Goal: Task Accomplishment & Management: Complete application form

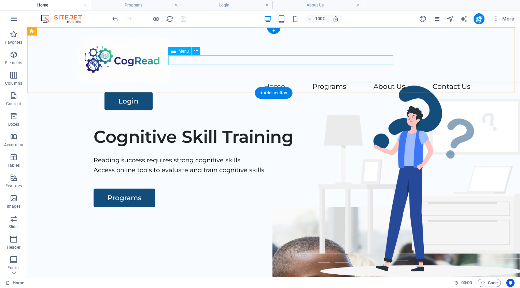
click at [260, 82] on nav "Home Programs What are cognitive skills? About Us Contact Us" at bounding box center [273, 87] width 393 height 10
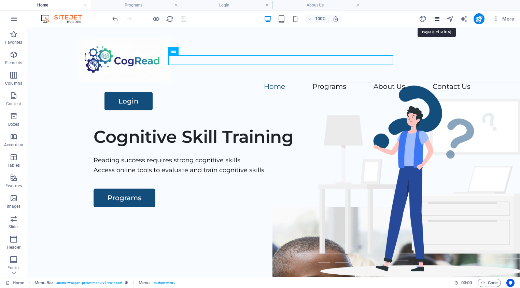
click at [436, 18] on icon "pages" at bounding box center [436, 19] width 8 height 8
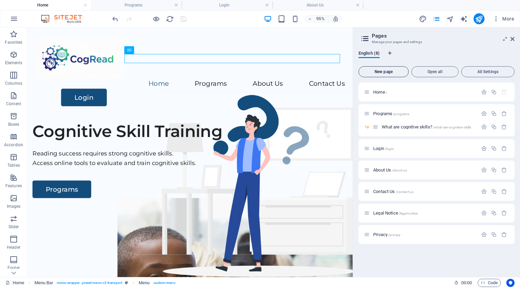
click at [376, 72] on span "New page" at bounding box center [383, 72] width 44 height 4
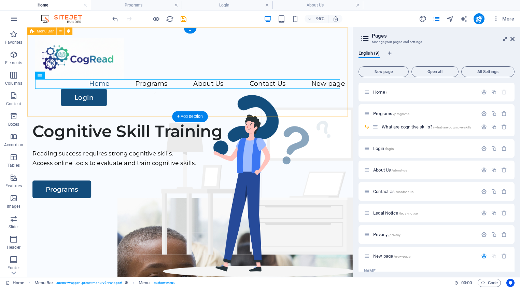
scroll to position [105, 0]
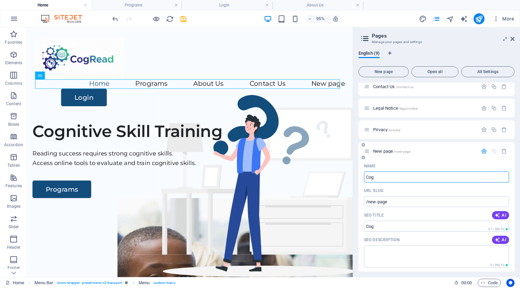
type input "Cogn"
type input "/cog"
type input "Cognitive"
type input "/cogniti"
type input "Cognitive S"
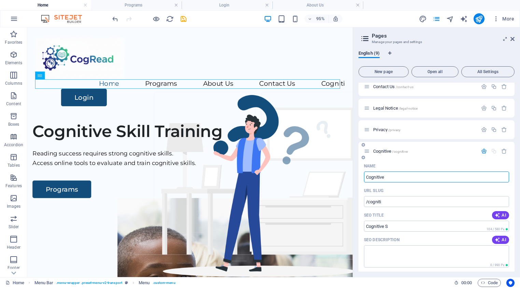
type input "/cognitive"
type input "Cognitive Skill Defined"
type input "/cognitive-skill-define"
type input "Cognitive Skill Defined"
type input "/cognitive-skill-defined"
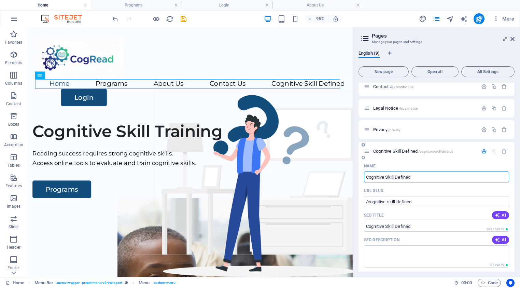
type input "Cognitive Skill Defined"
click at [483, 151] on icon "button" at bounding box center [484, 151] width 6 height 6
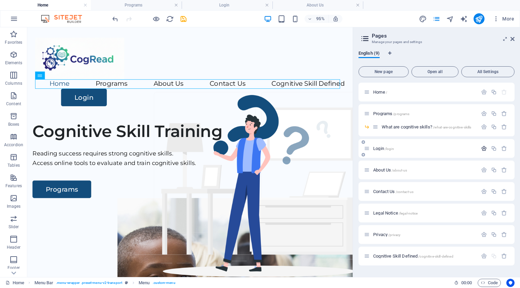
scroll to position [0, 0]
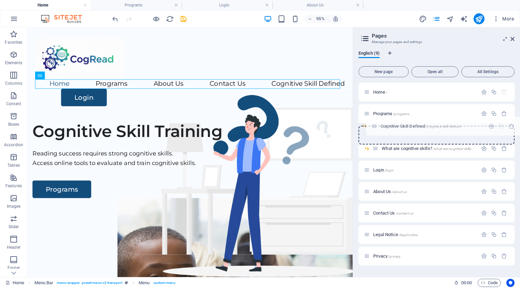
drag, startPoint x: 366, startPoint y: 256, endPoint x: 372, endPoint y: 124, distance: 132.5
click at [372, 124] on div "Home / Programs /programs What are cognitive skills? /what-are-cognitive-skills…" at bounding box center [436, 163] width 156 height 161
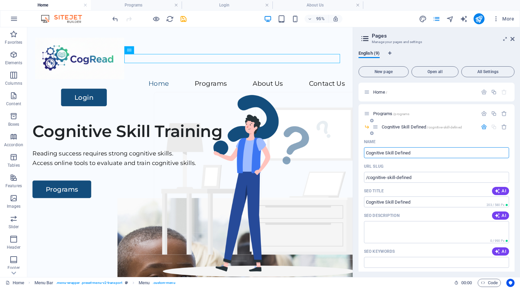
scroll to position [1, 0]
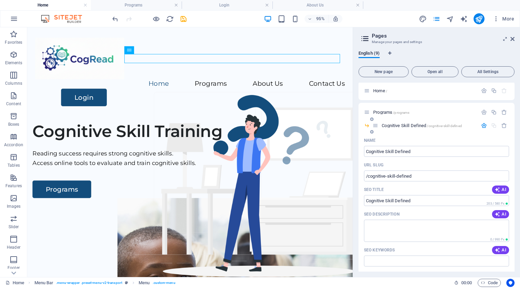
click at [484, 126] on icon "button" at bounding box center [484, 126] width 6 height 6
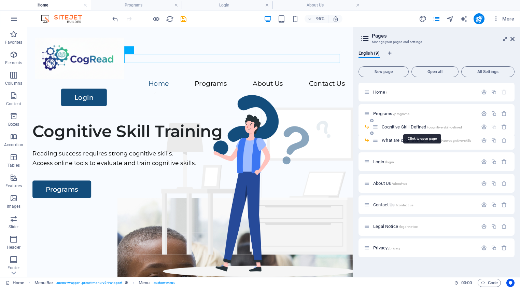
click at [396, 127] on span "Cognitive Skill Defined /cognitive-skill-defined" at bounding box center [422, 126] width 80 height 5
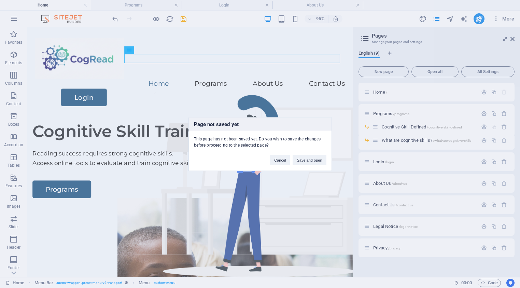
drag, startPoint x: 226, startPoint y: 55, endPoint x: 260, endPoint y: 97, distance: 53.4
click at [260, 97] on div "Page not saved yet This page has not been saved yet. Do you wish to save the ch…" at bounding box center [260, 144] width 520 height 288
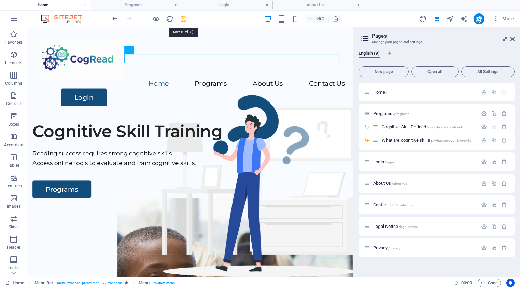
click at [182, 20] on icon "save" at bounding box center [183, 19] width 8 height 8
checkbox input "false"
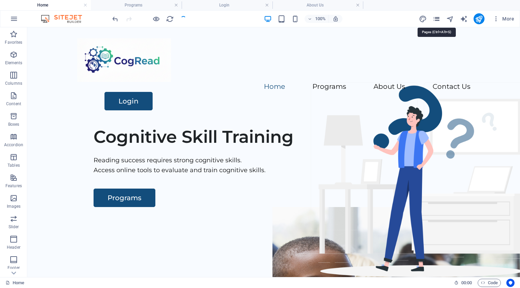
click at [438, 21] on icon "pages" at bounding box center [436, 19] width 8 height 8
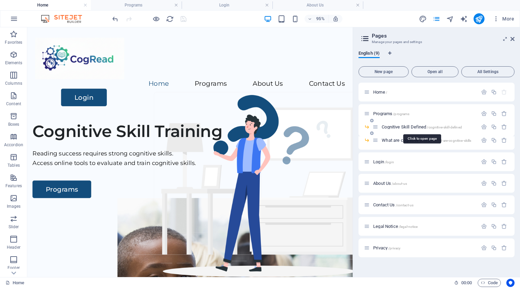
click at [406, 127] on span "Cognitive Skill Defined /cognitive-skill-defined" at bounding box center [422, 126] width 80 height 5
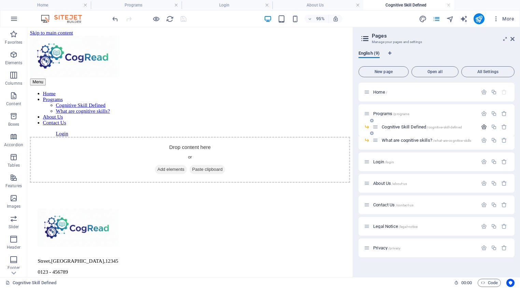
click at [483, 127] on icon "button" at bounding box center [484, 127] width 6 height 6
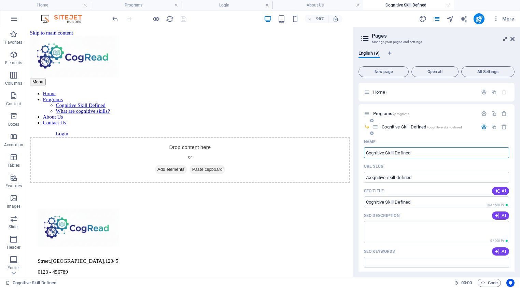
click at [394, 152] on input "Cognitive Skill Defined" at bounding box center [436, 152] width 145 height 11
type input "Cognitive Skilld Defined"
type input "/cognitive-skilld-defined"
type input "Cognitive Skilld Defined"
click at [481, 129] on icon "button" at bounding box center [484, 127] width 6 height 6
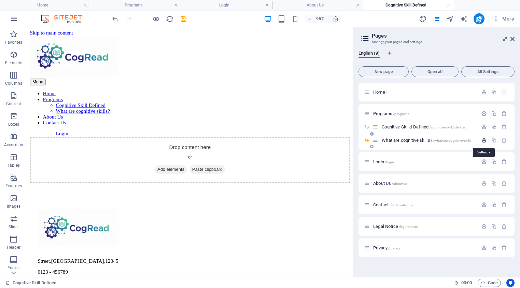
click at [483, 140] on icon "button" at bounding box center [484, 140] width 6 height 6
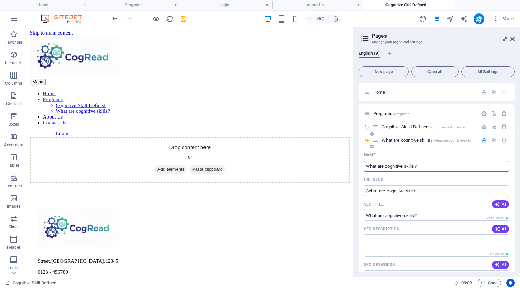
click at [384, 164] on input "What are cognitive skills?" at bounding box center [436, 165] width 145 height 11
type input "Wh cognitive skills?"
type input "/wha-cognitive-skills"
type input "Wh cognitive skills?"
type input "/wh-cognitive-skills"
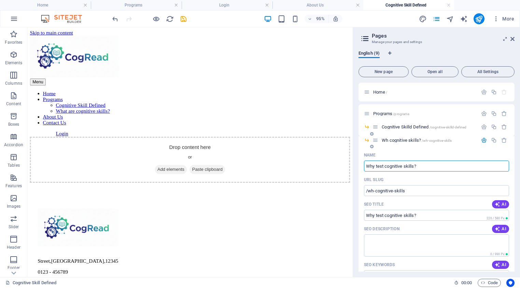
type input "Why test cognitive skills?"
type input "/why-test-cognitive-skills"
type input "Why test cognitive skills?"
click at [483, 141] on icon "button" at bounding box center [484, 140] width 6 height 6
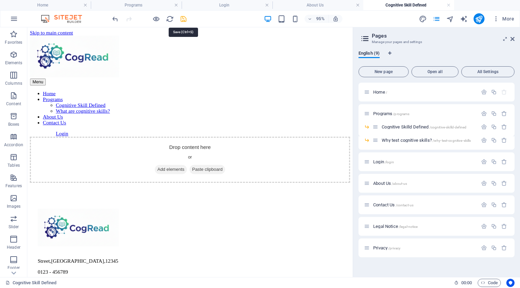
click at [182, 19] on icon "save" at bounding box center [183, 19] width 8 height 8
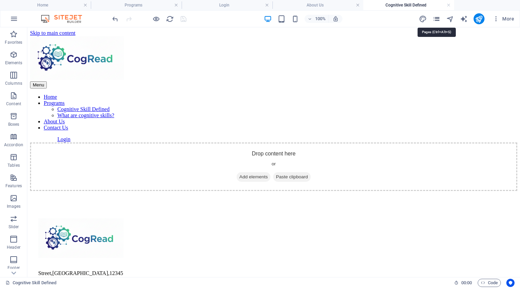
click at [437, 18] on icon "pages" at bounding box center [436, 19] width 8 height 8
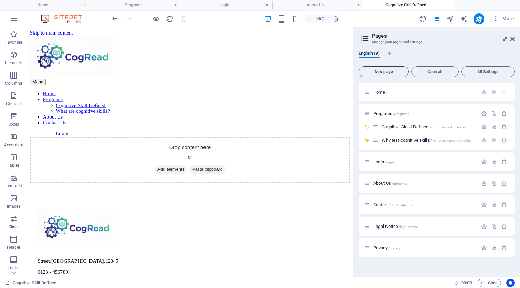
click at [383, 71] on span "New page" at bounding box center [383, 72] width 44 height 4
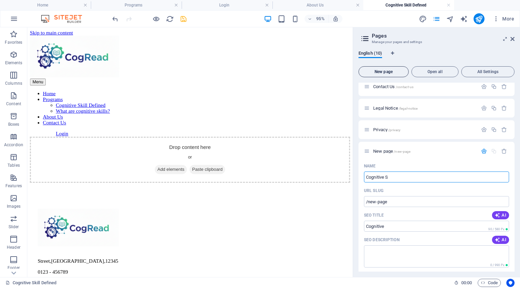
type input "Cognitive Sk"
type input "/cognitive"
type input "Cognitive Skill"
type input "/cognitive-skil"
type input "Cognitive Skill As"
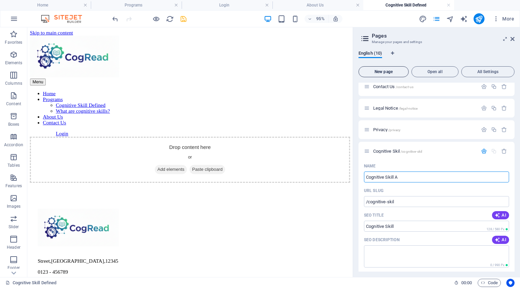
type input "/cognitive-skill"
type input "Cognitive Skill Assessment"
type input "/cognitive-skill-assessment"
type input "Cognitive Skill Assessment"
click at [482, 153] on icon "button" at bounding box center [484, 151] width 6 height 6
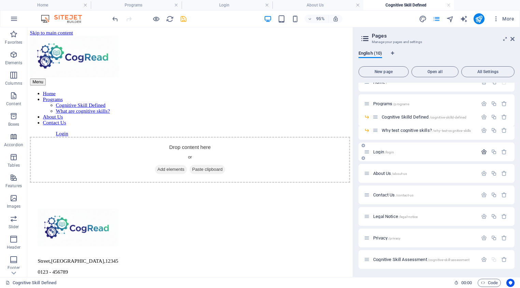
scroll to position [10, 0]
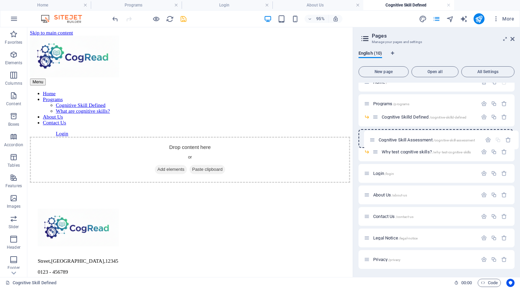
drag, startPoint x: 366, startPoint y: 260, endPoint x: 371, endPoint y: 139, distance: 121.6
click at [371, 139] on div "Home / Programs /programs Cognitive Skilld Defined /cognitive-skilld-defined Wh…" at bounding box center [436, 171] width 156 height 196
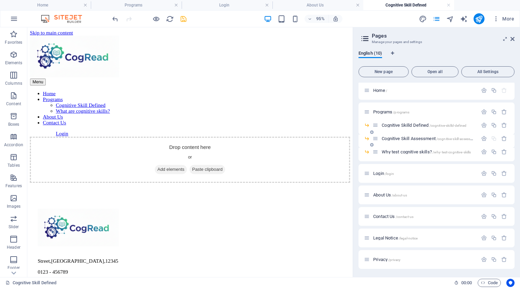
scroll to position [2, 0]
drag, startPoint x: 374, startPoint y: 139, endPoint x: 376, endPoint y: 152, distance: 12.7
click at [376, 152] on div "Home / Programs /programs Cognitive Skilld Defined /cognitive-skilld-defined Co…" at bounding box center [436, 175] width 156 height 188
click at [182, 19] on icon "save" at bounding box center [183, 19] width 8 height 8
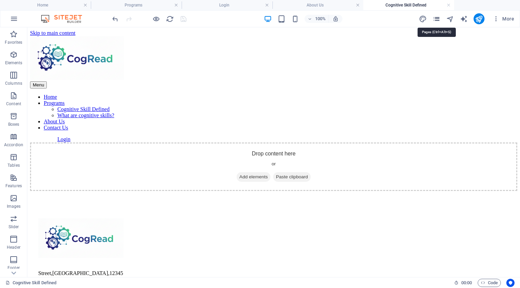
click at [439, 21] on icon "pages" at bounding box center [436, 19] width 8 height 8
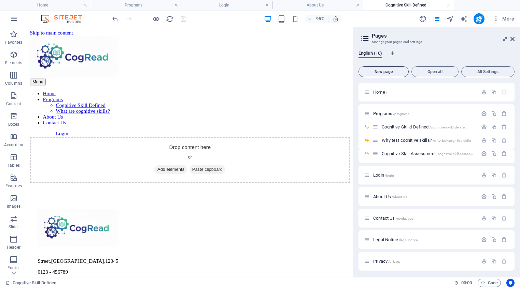
click at [380, 71] on span "New page" at bounding box center [383, 72] width 44 height 4
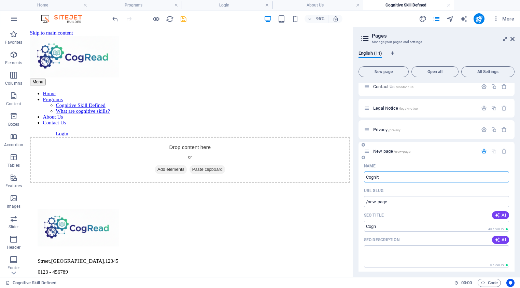
type input "Cogniti"
type input "/cogn"
type input "Cognitive Skill Training"
type input "/cognitive-skill-training"
type input "Cognitive Skill Training"
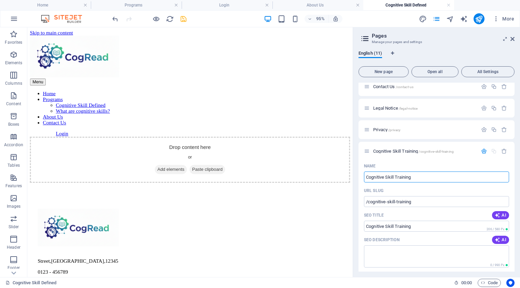
click at [481, 151] on icon "button" at bounding box center [484, 151] width 6 height 6
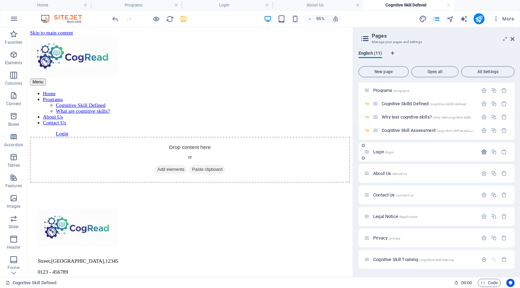
scroll to position [23, 0]
drag, startPoint x: 367, startPoint y: 259, endPoint x: 380, endPoint y: 147, distance: 112.7
click at [380, 147] on div "Home / Programs /programs Cognitive Skilld Defined /cognitive-skilld-defined Wh…" at bounding box center [436, 163] width 156 height 209
drag, startPoint x: 368, startPoint y: 150, endPoint x: 377, endPoint y: 146, distance: 10.4
click at [377, 146] on div "Home / Programs /programs Cognitive Skilld Defined /cognitive-skilld-defined Wh…" at bounding box center [436, 153] width 156 height 188
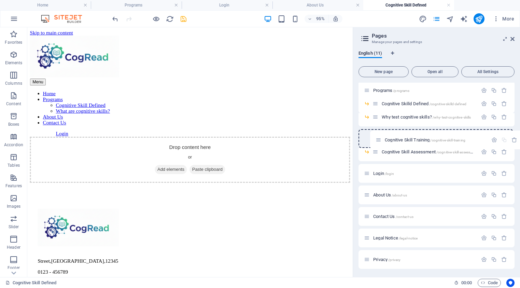
drag, startPoint x: 366, startPoint y: 152, endPoint x: 380, endPoint y: 138, distance: 18.8
click at [380, 138] on div "Home / Programs /programs Cognitive Skilld Defined /cognitive-skilld-defined Wh…" at bounding box center [436, 163] width 156 height 209
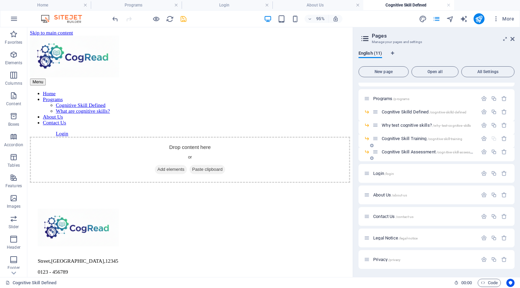
scroll to position [15, 0]
drag, startPoint x: 375, startPoint y: 139, endPoint x: 376, endPoint y: 150, distance: 12.0
click at [376, 150] on div "Home / Programs /programs Cognitive Skilld Defined /cognitive-skilld-defined Wh…" at bounding box center [436, 162] width 156 height 188
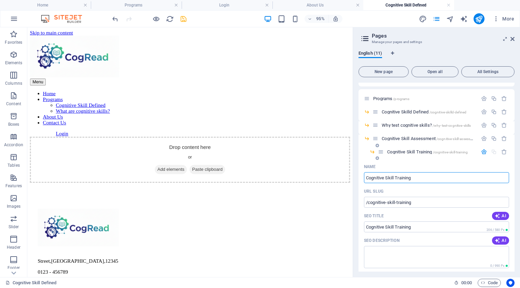
click at [429, 163] on div "Name" at bounding box center [436, 166] width 145 height 11
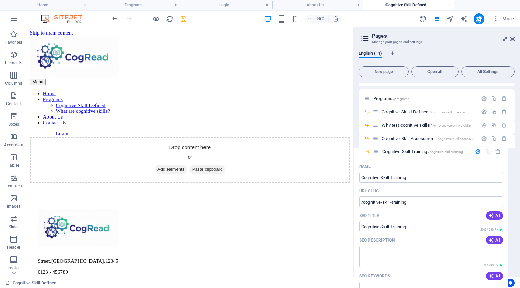
drag, startPoint x: 380, startPoint y: 153, endPoint x: 374, endPoint y: 153, distance: 6.5
click at [374, 153] on div "Home / Programs /programs Cognitive Skilld Defined /cognitive-skilld-defined Wh…" at bounding box center [436, 162] width 156 height 188
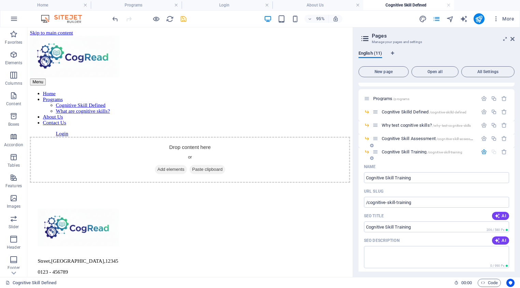
click at [481, 152] on icon "button" at bounding box center [484, 152] width 6 height 6
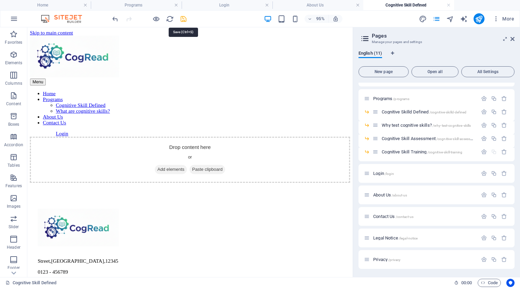
click at [183, 19] on icon "save" at bounding box center [183, 19] width 8 height 8
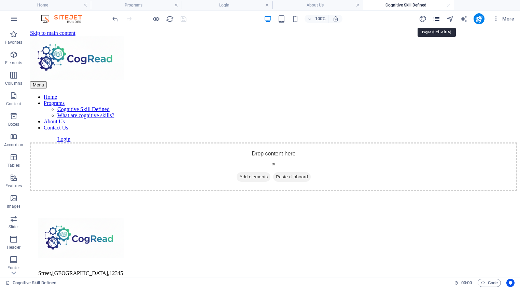
click at [438, 18] on icon "pages" at bounding box center [436, 19] width 8 height 8
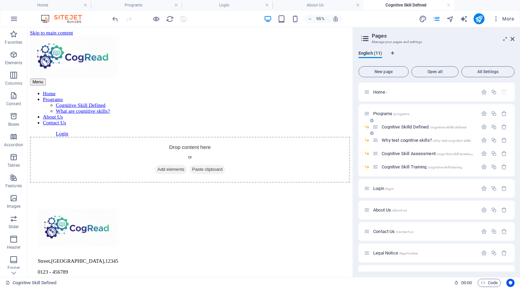
click at [409, 127] on span "Cognitive Skilld Defined /cognitive-skilld-defined" at bounding box center [424, 126] width 85 height 5
click at [482, 127] on icon "button" at bounding box center [484, 127] width 6 height 6
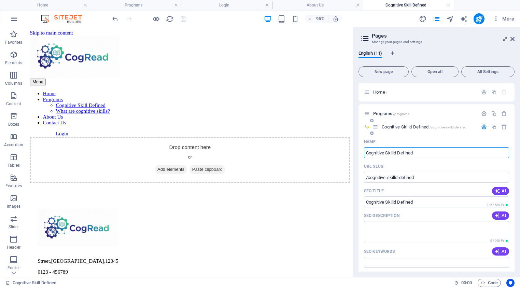
click at [397, 152] on input "Cognitive Skilld Defined" at bounding box center [436, 152] width 145 height 11
type input "Cognitive Skills Defined"
type input "/cognitive-skills-defined"
type input "Cognitive Skills Defined"
click at [482, 127] on icon "button" at bounding box center [484, 127] width 6 height 6
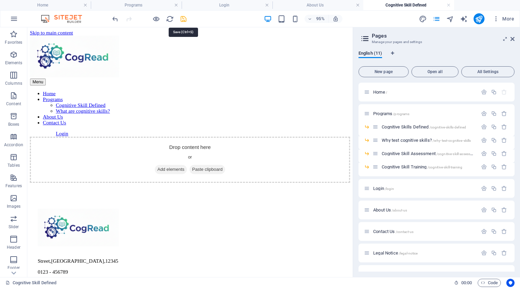
click at [184, 20] on icon "save" at bounding box center [183, 19] width 8 height 8
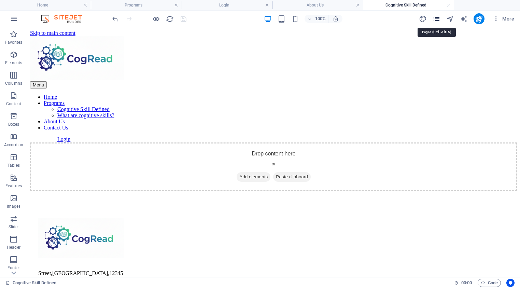
click at [434, 20] on icon "pages" at bounding box center [436, 19] width 8 height 8
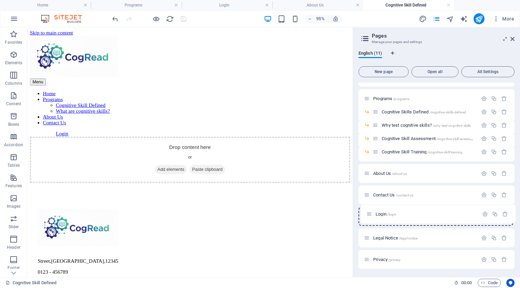
drag, startPoint x: 365, startPoint y: 188, endPoint x: 368, endPoint y: 216, distance: 27.7
click at [368, 216] on div "Home / Programs /programs Cognitive Skills Defined /cognitive-skills-defined Wh…" at bounding box center [436, 168] width 156 height 201
click at [183, 18] on icon "save" at bounding box center [183, 19] width 8 height 8
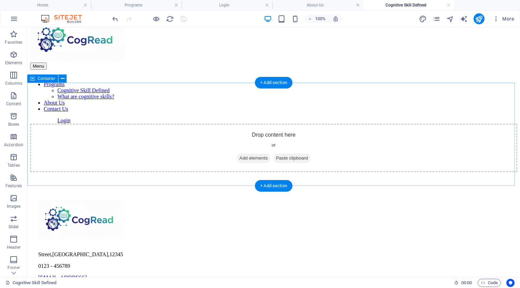
scroll to position [10, 0]
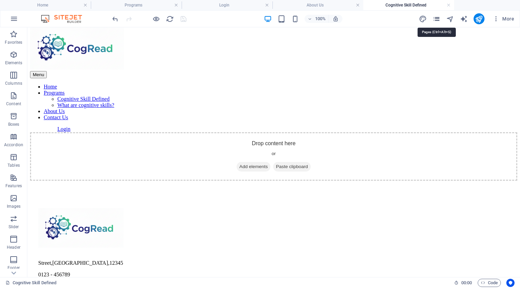
click at [436, 20] on icon "pages" at bounding box center [436, 19] width 8 height 8
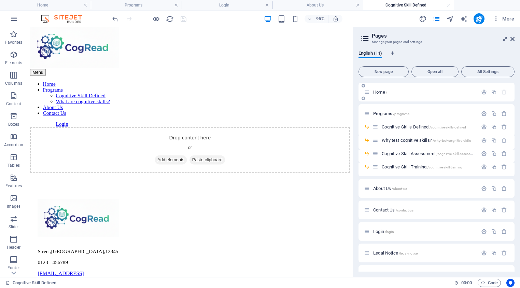
click at [381, 90] on span "Home /" at bounding box center [380, 91] width 14 height 5
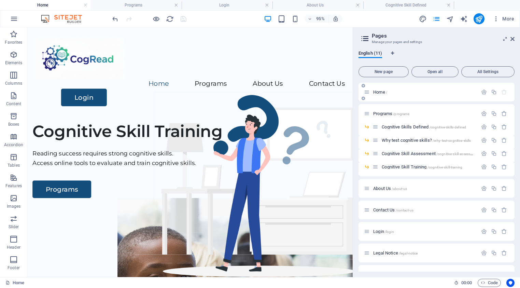
scroll to position [0, 0]
click at [513, 38] on icon at bounding box center [512, 38] width 4 height 5
